Goal: Task Accomplishment & Management: Use online tool/utility

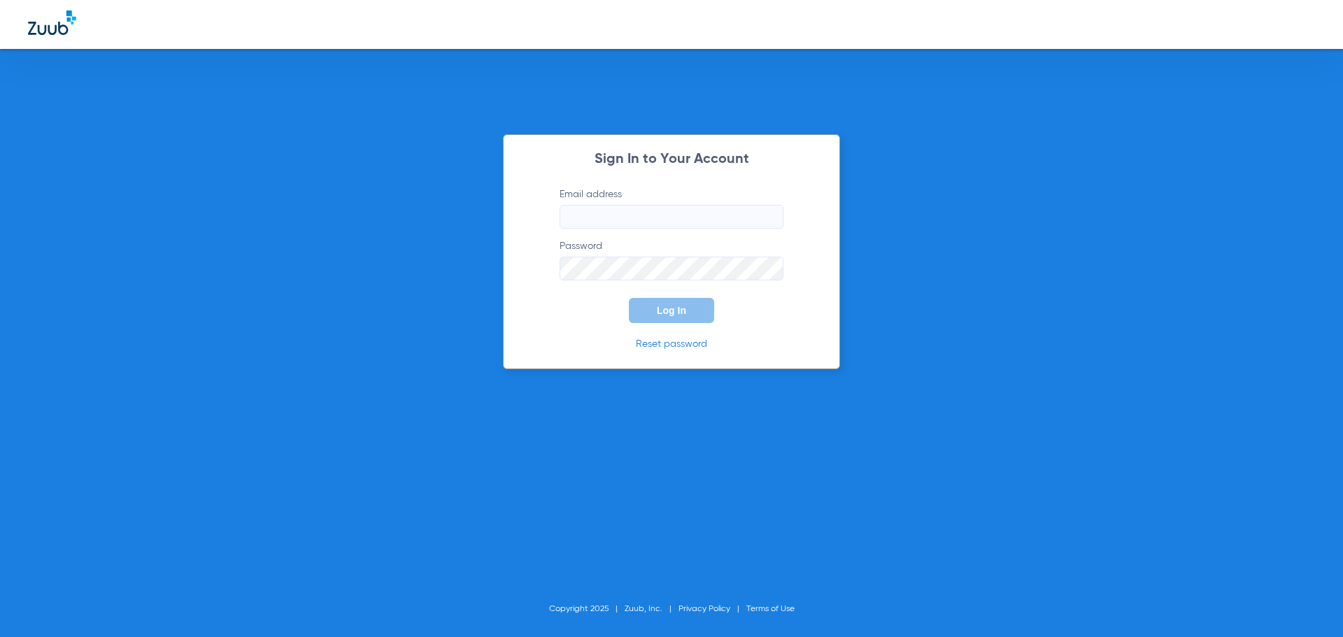
click at [599, 212] on input "Email address" at bounding box center [672, 217] width 224 height 24
type input "[EMAIL_ADDRESS][DOMAIN_NAME]"
click at [769, 361] on div "Sign In to Your Account Email address [EMAIL_ADDRESS][DOMAIN_NAME] Password Log…" at bounding box center [671, 251] width 337 height 235
click at [674, 310] on span "Log In" at bounding box center [671, 310] width 29 height 11
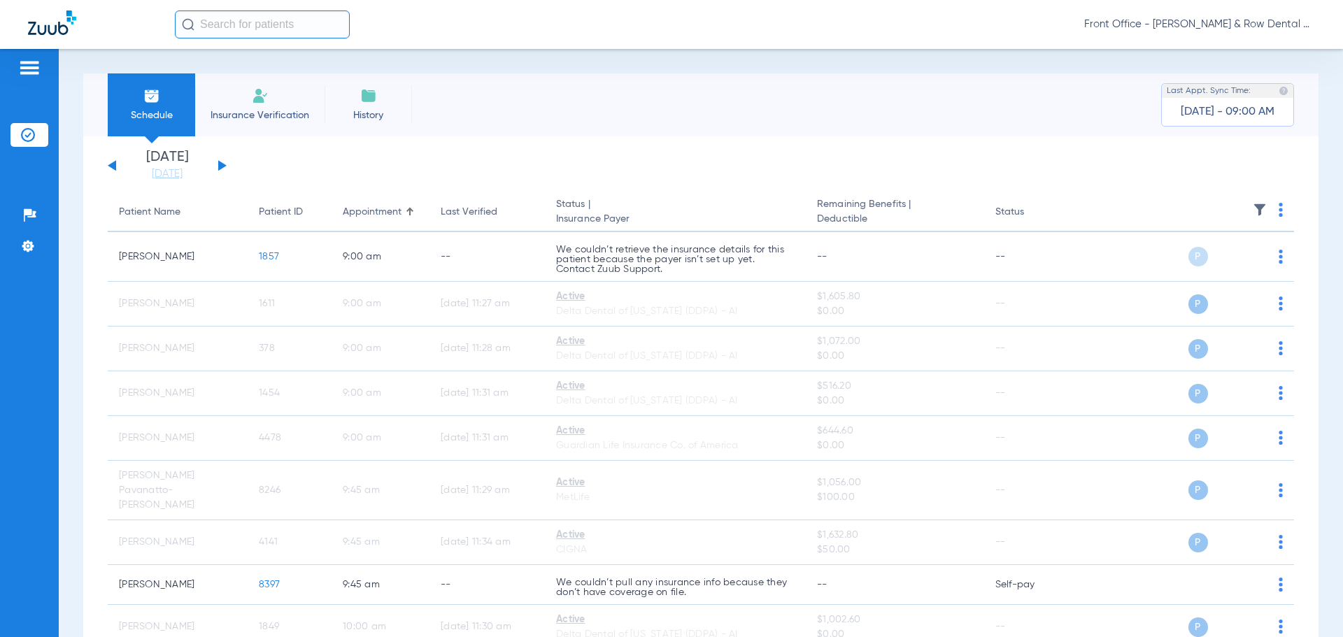
click at [1279, 215] on img at bounding box center [1281, 210] width 4 height 14
click at [1205, 267] on span "Verify All" at bounding box center [1216, 265] width 87 height 10
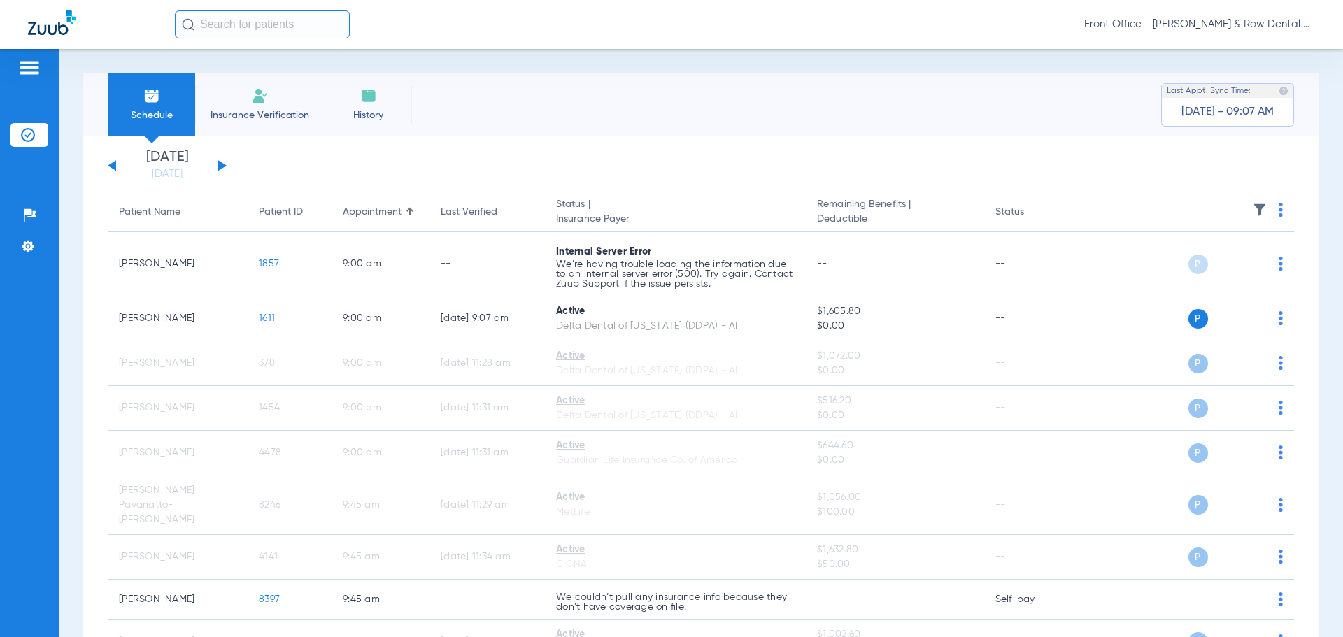
click at [900, 62] on div "Schedule Insurance Verification History Last Appt. Sync Time: [DATE] - 09:07 AM…" at bounding box center [701, 343] width 1285 height 588
